Goal: Information Seeking & Learning: Learn about a topic

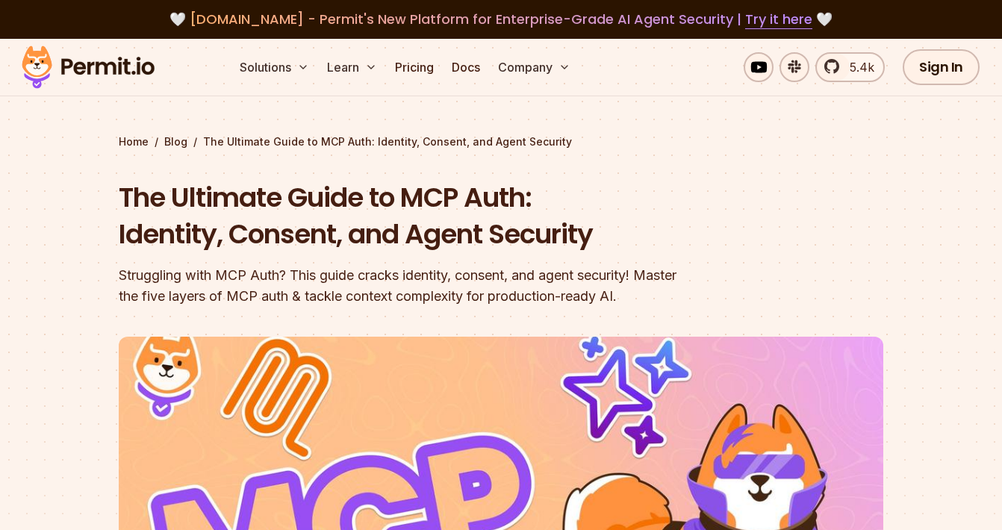
click at [356, 187] on h1 "The Ultimate Guide to MCP Auth: Identity, Consent, and Agent Security" at bounding box center [405, 216] width 573 height 74
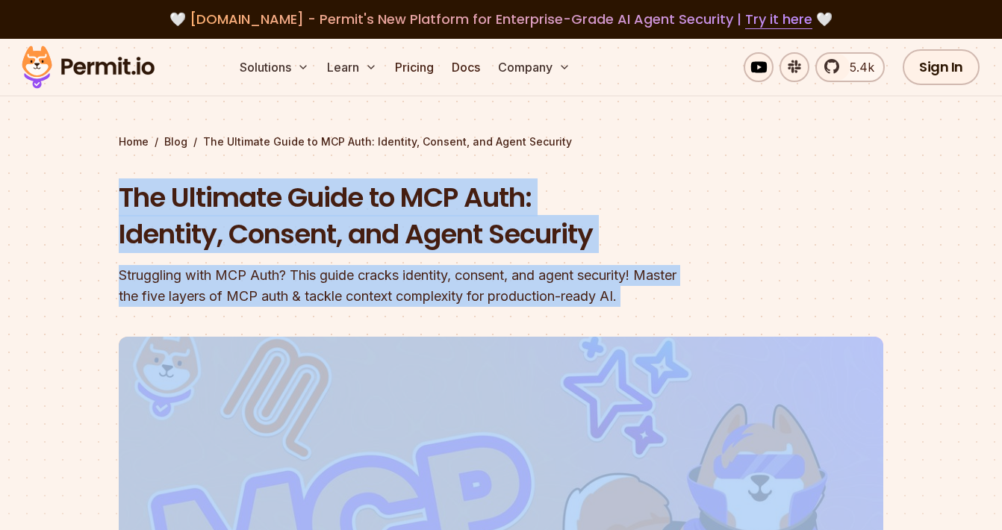
drag, startPoint x: 356, startPoint y: 187, endPoint x: 369, endPoint y: 365, distance: 178.9
click at [369, 358] on header "The Ultimate Guide to MCP Auth: Identity, Consent, and Agent Security Strugglin…" at bounding box center [501, 512] width 764 height 667
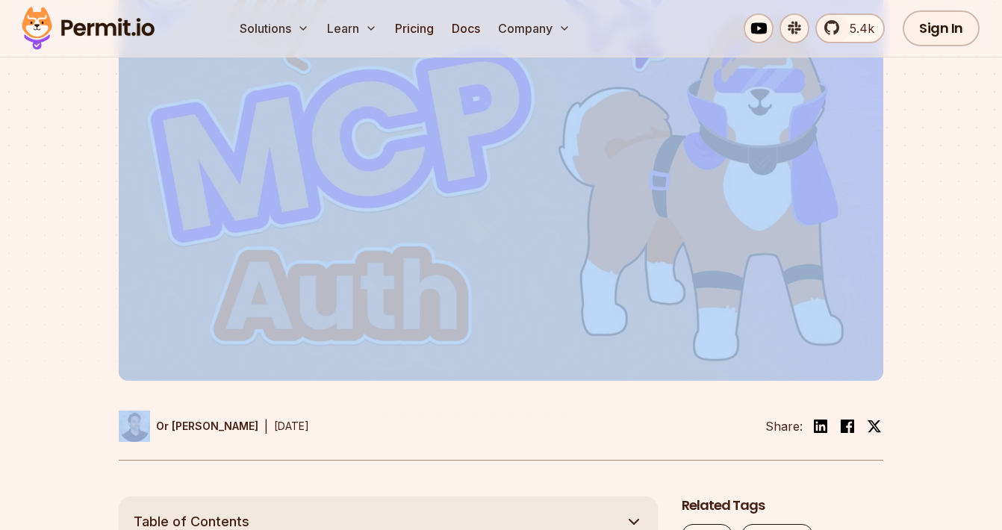
scroll to position [638, 0]
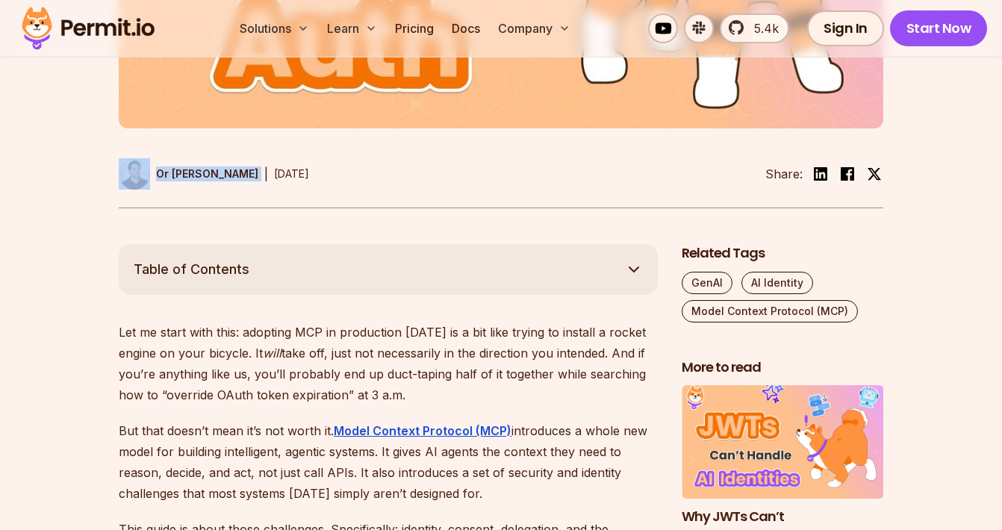
click at [39, 24] on img at bounding box center [88, 28] width 146 height 51
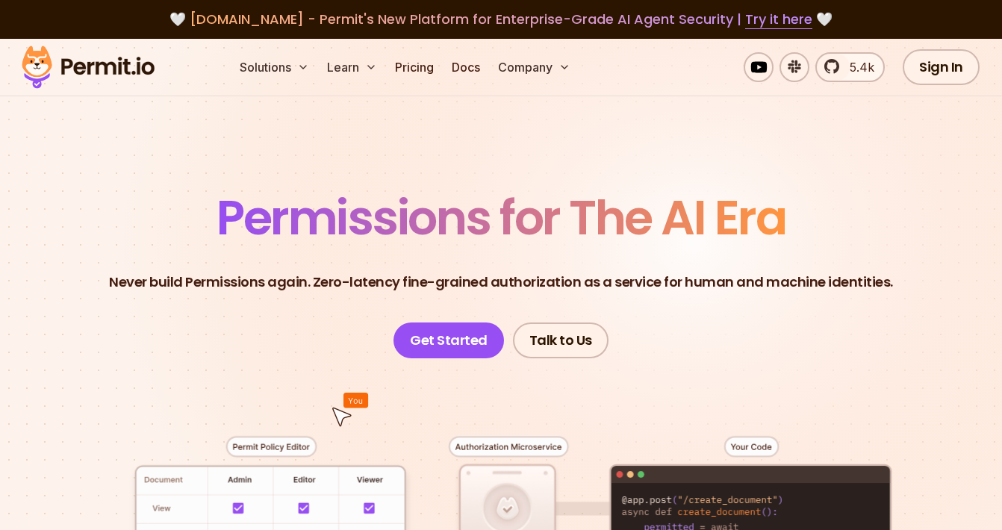
click at [393, 211] on span "Permissions for The AI Era" at bounding box center [500, 217] width 569 height 66
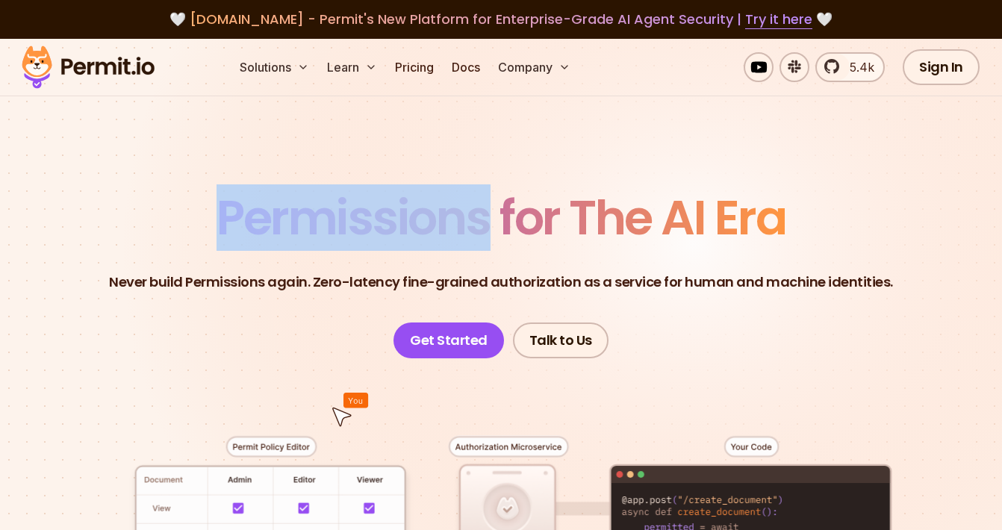
click at [393, 211] on span "Permissions for The AI Era" at bounding box center [500, 217] width 569 height 66
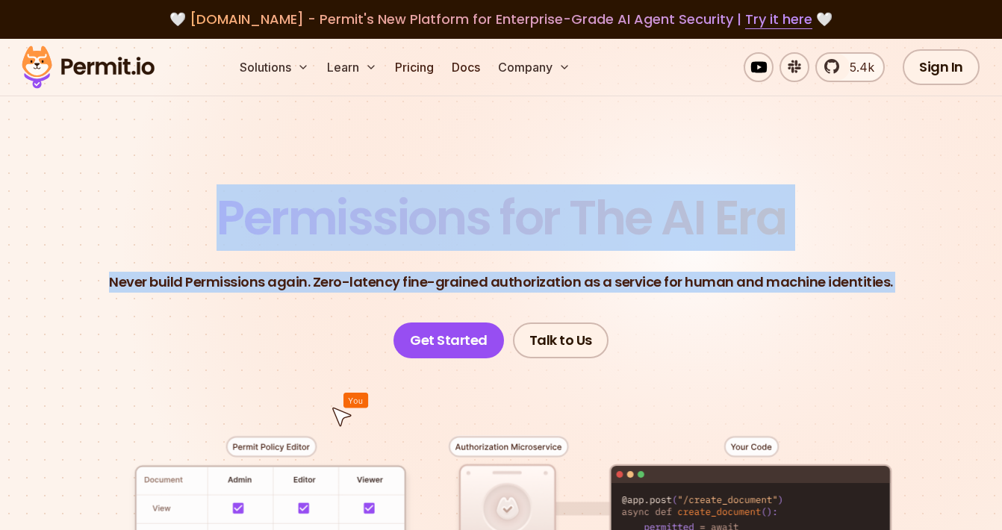
drag, startPoint x: 393, startPoint y: 211, endPoint x: 228, endPoint y: 275, distance: 176.7
click at [228, 275] on header "Permissions for The AI Era Never build Permissions again. Zero-latency fine-gra…" at bounding box center [501, 276] width 930 height 164
click at [228, 275] on p "Never build Permissions again. Zero-latency fine-grained authorization as a ser…" at bounding box center [501, 282] width 784 height 21
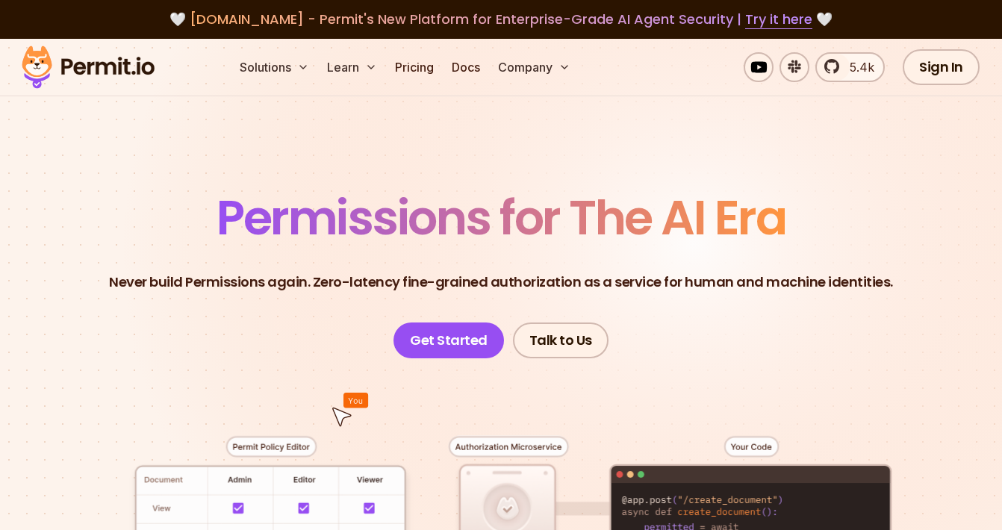
click at [231, 273] on p "Never build Permissions again. Zero-latency fine-grained authorization as a ser…" at bounding box center [501, 282] width 784 height 21
click at [311, 278] on p "Never build Permissions again. Zero-latency fine-grained authorization as a ser…" at bounding box center [501, 282] width 784 height 21
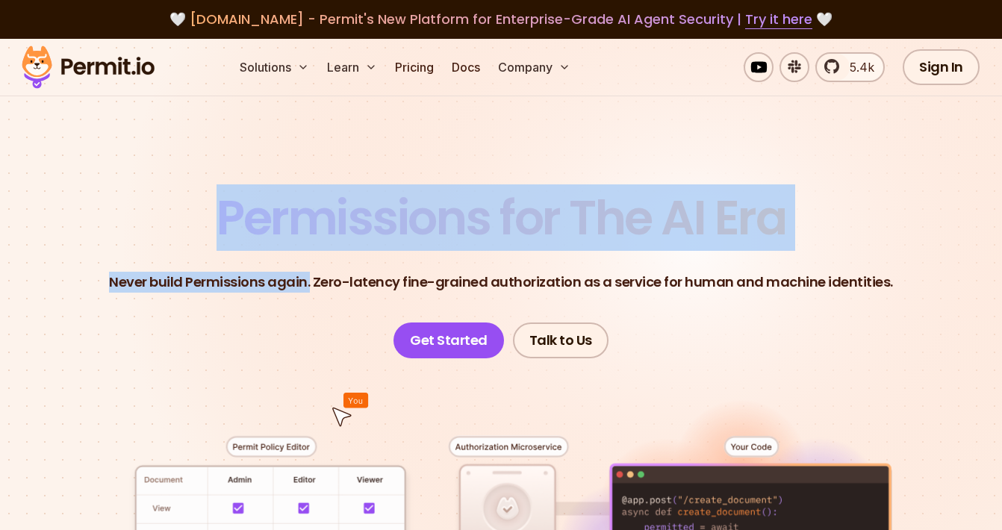
drag, startPoint x: 311, startPoint y: 278, endPoint x: 219, endPoint y: 205, distance: 117.4
click at [219, 205] on header "Permissions for The AI Era Never build Permissions again. Zero-latency fine-gra…" at bounding box center [501, 276] width 930 height 164
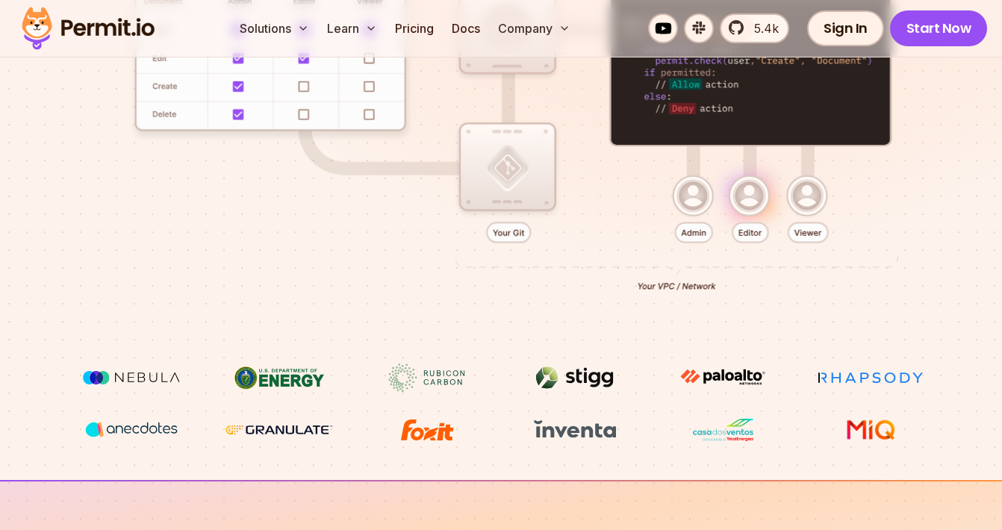
scroll to position [700, 0]
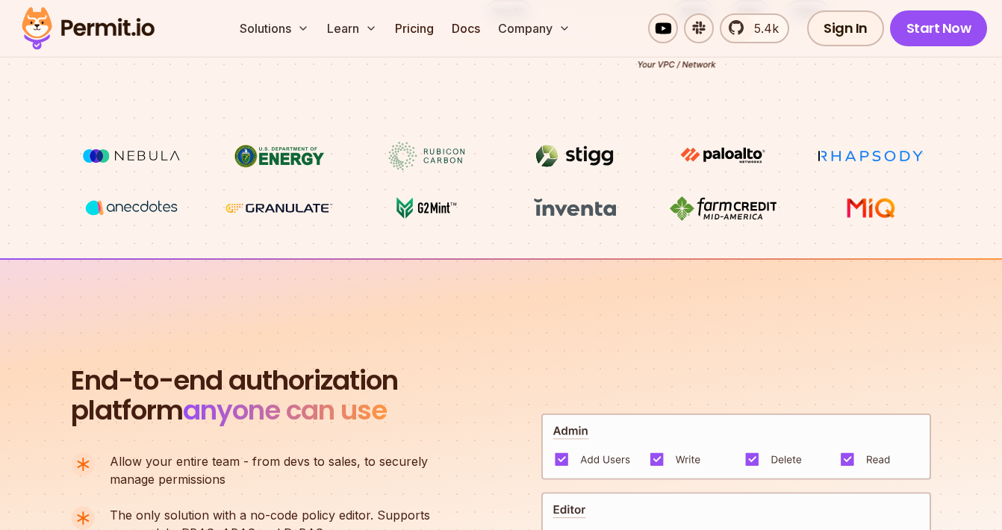
click at [150, 155] on img at bounding box center [131, 156] width 112 height 28
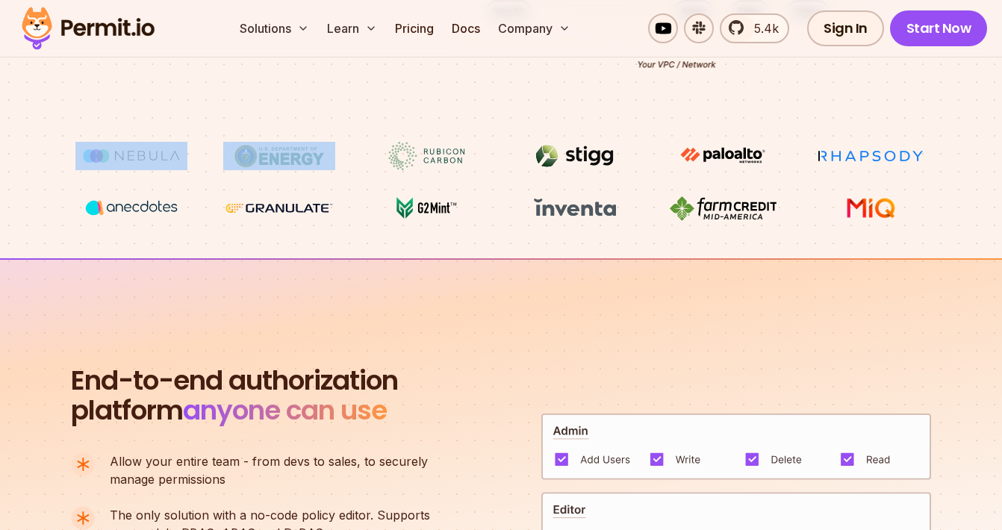
click at [150, 155] on img at bounding box center [131, 156] width 112 height 28
click at [150, 210] on img at bounding box center [131, 208] width 112 height 28
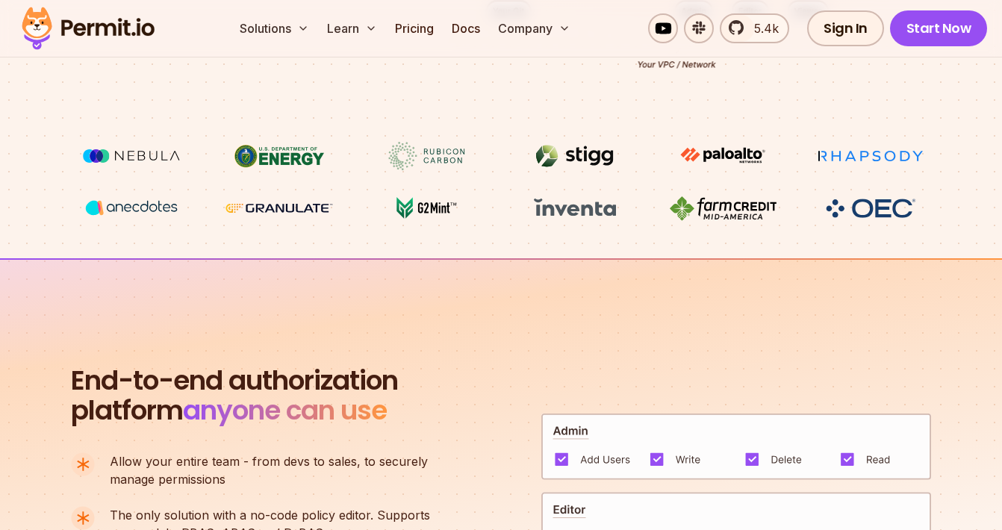
click at [150, 210] on img at bounding box center [131, 208] width 112 height 28
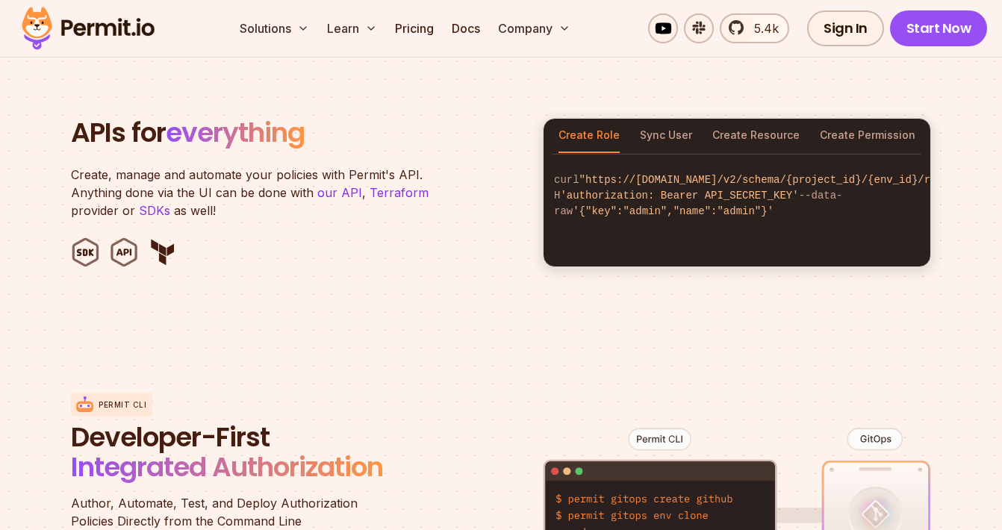
scroll to position [1613, 0]
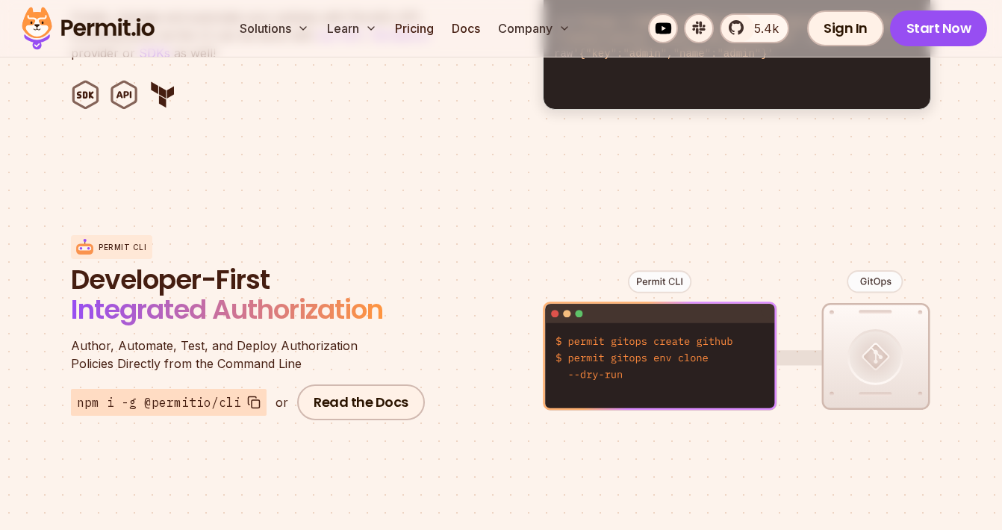
click at [163, 157] on section "APIs for everything Create, manage and automate your policies with Permit's API…" at bounding box center [501, 35] width 1002 height 293
